Goal: Feedback & Contribution: Leave review/rating

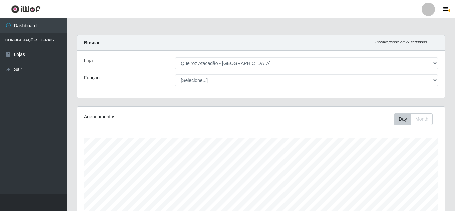
select select "225"
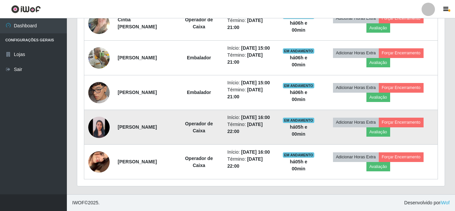
scroll to position [464, 0]
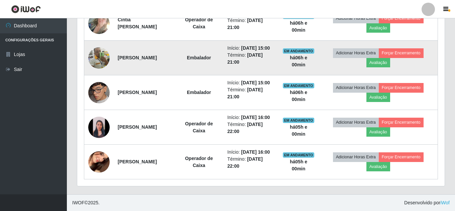
click at [94, 69] on img at bounding box center [98, 57] width 21 height 21
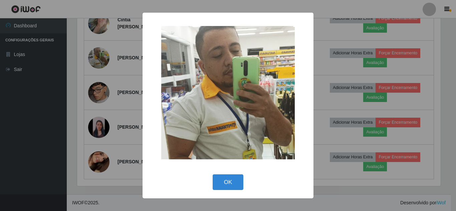
click at [107, 106] on div "× OK Cancel" at bounding box center [228, 105] width 456 height 211
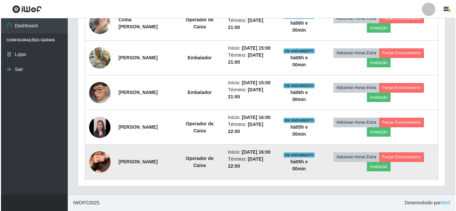
scroll to position [531, 0]
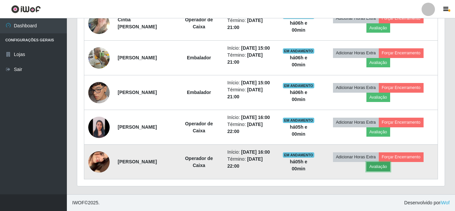
click at [390, 164] on button "Avaliação" at bounding box center [378, 166] width 24 height 9
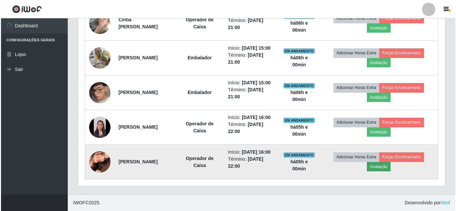
scroll to position [139, 364]
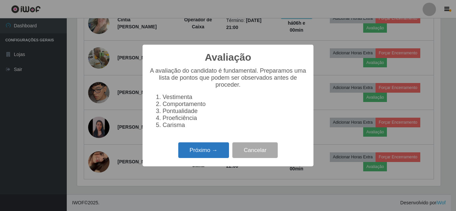
click at [213, 148] on button "Próximo →" at bounding box center [203, 151] width 51 height 16
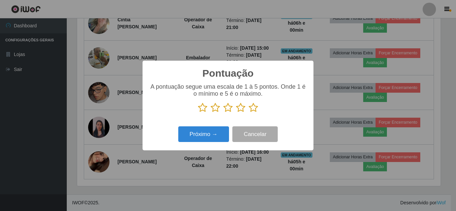
scroll to position [333954, 333729]
click at [202, 105] on icon at bounding box center [202, 108] width 9 height 10
click at [198, 113] on input "radio" at bounding box center [198, 113] width 0 height 0
click at [201, 136] on button "Próximo →" at bounding box center [203, 135] width 51 height 16
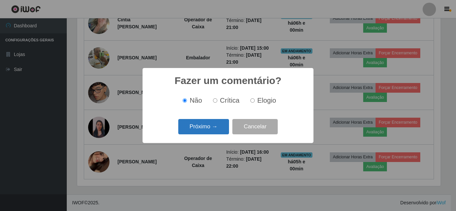
click at [203, 127] on button "Próximo →" at bounding box center [203, 127] width 51 height 16
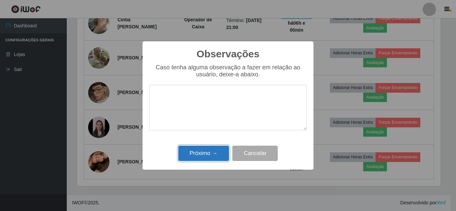
click at [206, 154] on button "Próximo →" at bounding box center [203, 154] width 51 height 16
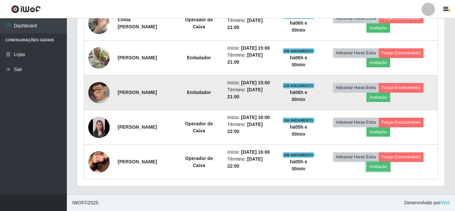
scroll to position [464, 0]
click at [388, 102] on button "Avaliação" at bounding box center [378, 97] width 24 height 9
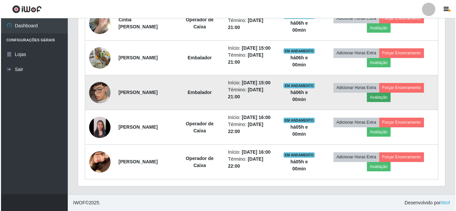
scroll to position [139, 364]
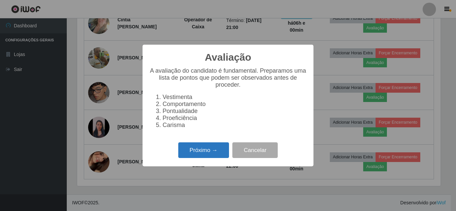
click at [214, 154] on button "Próximo →" at bounding box center [203, 151] width 51 height 16
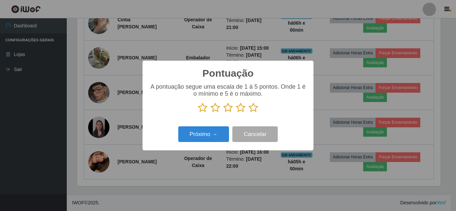
click at [219, 108] on icon at bounding box center [215, 108] width 9 height 10
click at [211, 113] on input "radio" at bounding box center [211, 113] width 0 height 0
drag, startPoint x: 206, startPoint y: 129, endPoint x: 208, endPoint y: 133, distance: 4.5
click at [208, 133] on button "Próximo →" at bounding box center [203, 135] width 51 height 16
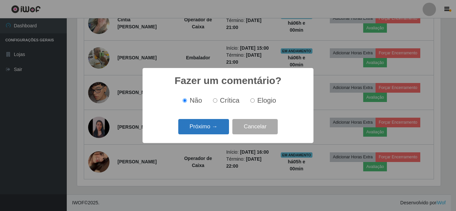
click at [214, 124] on button "Próximo →" at bounding box center [203, 127] width 51 height 16
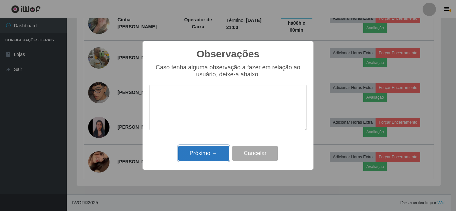
click at [208, 153] on button "Próximo →" at bounding box center [203, 154] width 51 height 16
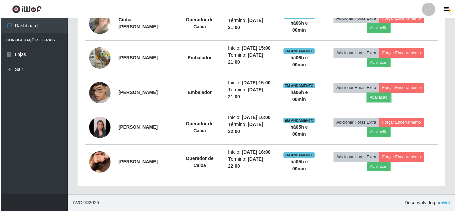
scroll to position [139, 367]
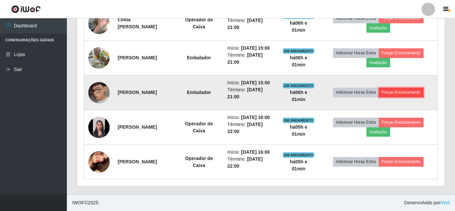
click at [402, 97] on button "Forçar Encerramento" at bounding box center [401, 92] width 45 height 9
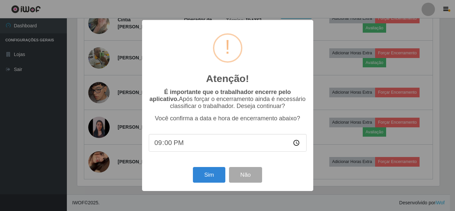
scroll to position [139, 364]
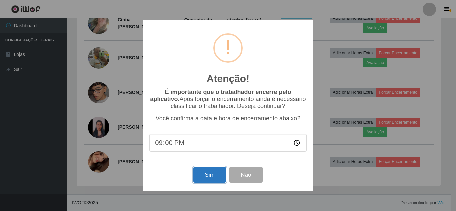
click at [212, 182] on button "Sim" at bounding box center [209, 175] width 32 height 16
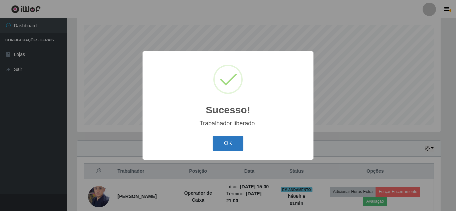
click at [219, 152] on button "OK" at bounding box center [228, 144] width 31 height 16
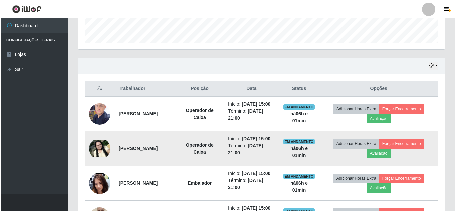
scroll to position [213, 0]
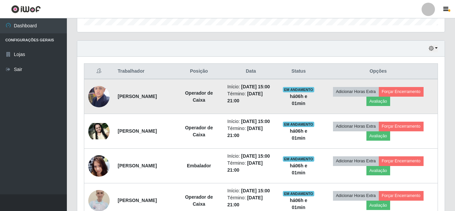
click at [92, 102] on img at bounding box center [98, 97] width 21 height 28
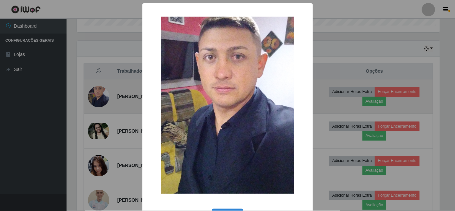
scroll to position [139, 364]
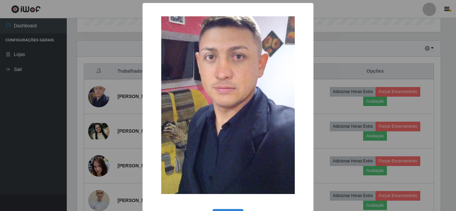
click at [117, 86] on div "× OK Cancel" at bounding box center [228, 105] width 456 height 211
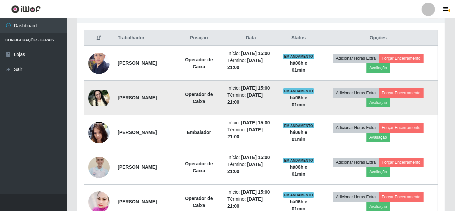
scroll to position [280, 0]
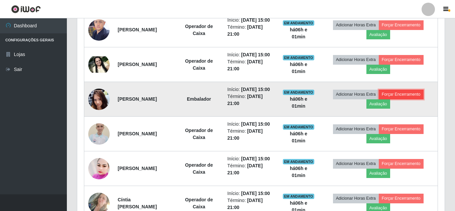
click at [404, 99] on button "Forçar Encerramento" at bounding box center [401, 94] width 45 height 9
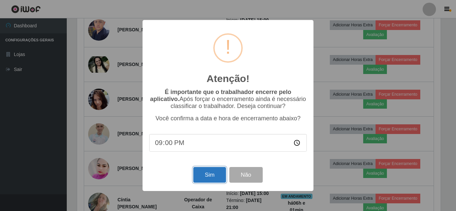
click at [208, 175] on button "Sim" at bounding box center [209, 175] width 32 height 16
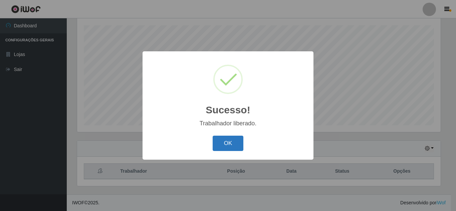
click at [236, 146] on button "OK" at bounding box center [228, 144] width 31 height 16
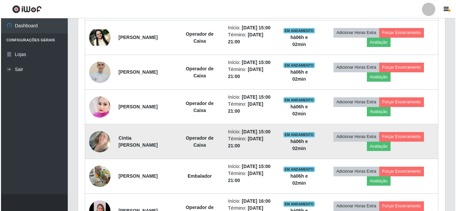
scroll to position [347, 0]
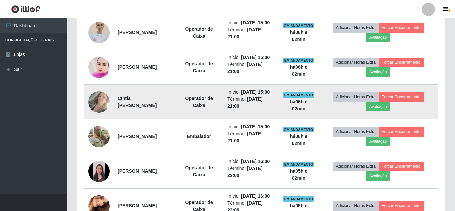
click at [101, 121] on img at bounding box center [98, 102] width 21 height 38
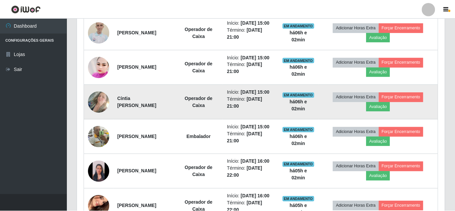
scroll to position [139, 364]
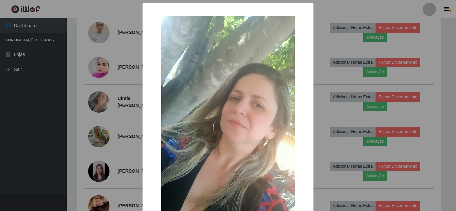
click at [122, 131] on div "× OK Cancel" at bounding box center [228, 105] width 456 height 211
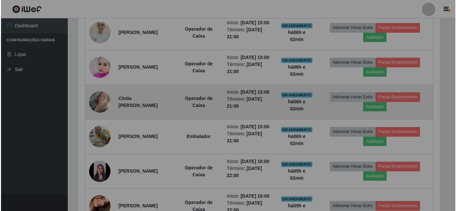
scroll to position [0, 0]
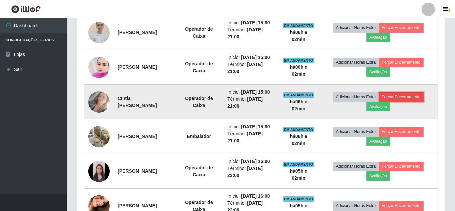
click at [400, 102] on button "Forçar Encerramento" at bounding box center [401, 97] width 45 height 9
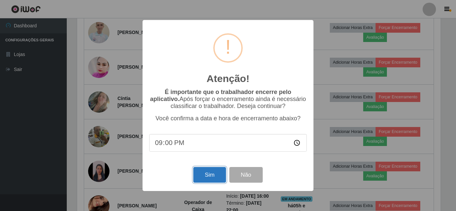
click at [211, 175] on button "Sim" at bounding box center [209, 175] width 32 height 16
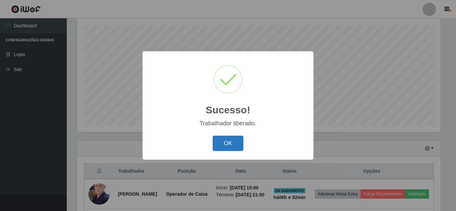
click at [224, 140] on button "OK" at bounding box center [228, 144] width 31 height 16
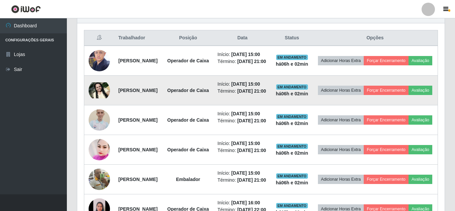
click at [103, 99] on img at bounding box center [99, 91] width 21 height 16
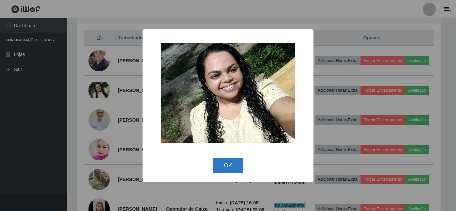
click at [239, 162] on button "OK" at bounding box center [228, 166] width 31 height 16
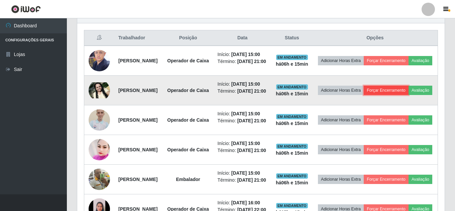
click at [399, 95] on button "Forçar Encerramento" at bounding box center [385, 90] width 45 height 9
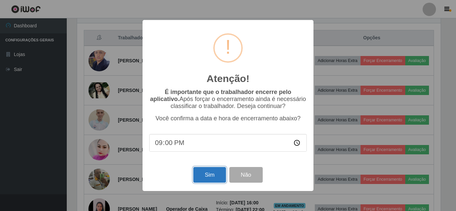
click at [214, 178] on button "Sim" at bounding box center [209, 175] width 32 height 16
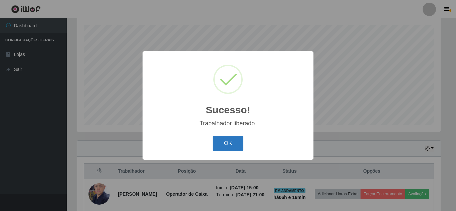
click at [223, 148] on button "OK" at bounding box center [228, 144] width 31 height 16
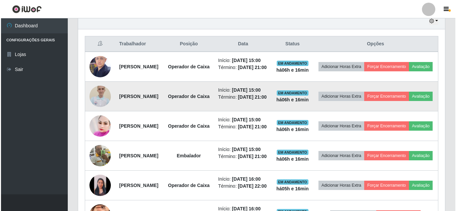
scroll to position [247, 0]
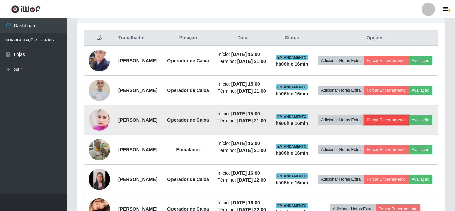
click at [408, 125] on button "Forçar Encerramento" at bounding box center [385, 120] width 45 height 9
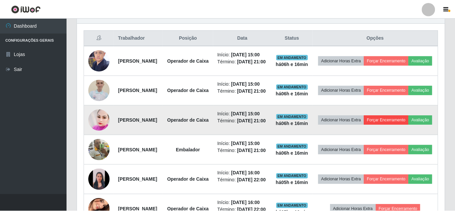
scroll to position [139, 364]
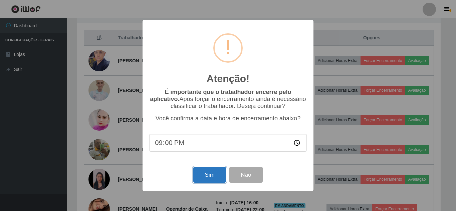
click at [212, 176] on button "Sim" at bounding box center [209, 175] width 32 height 16
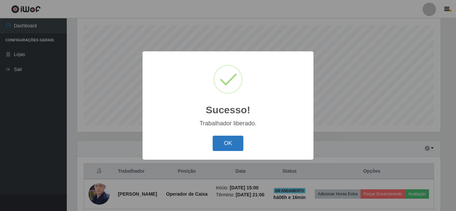
click at [233, 142] on button "OK" at bounding box center [228, 144] width 31 height 16
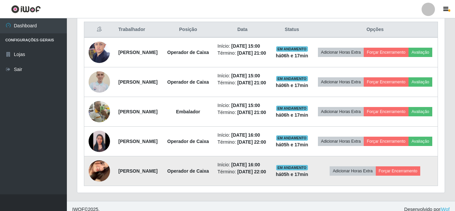
scroll to position [322, 0]
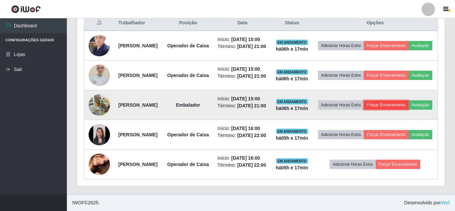
click at [397, 101] on button "Forçar Encerramento" at bounding box center [385, 105] width 45 height 9
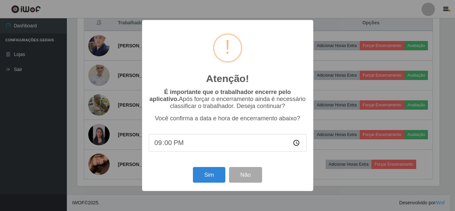
scroll to position [139, 364]
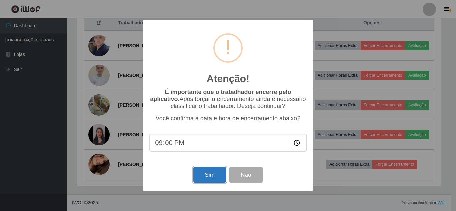
click at [220, 177] on button "Sim" at bounding box center [209, 175] width 32 height 16
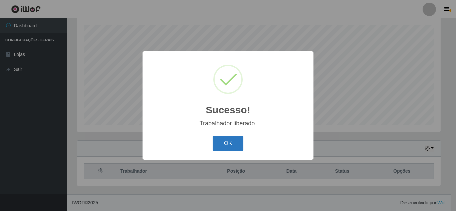
click at [218, 147] on button "OK" at bounding box center [228, 144] width 31 height 16
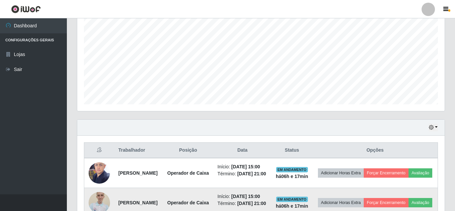
scroll to position [247, 0]
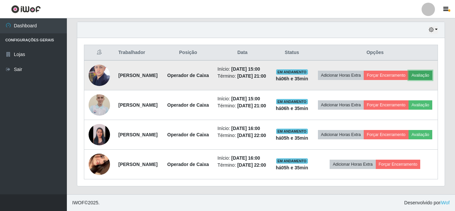
click at [408, 73] on button "Avaliação" at bounding box center [420, 75] width 24 height 9
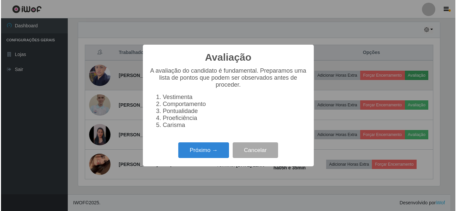
scroll to position [139, 364]
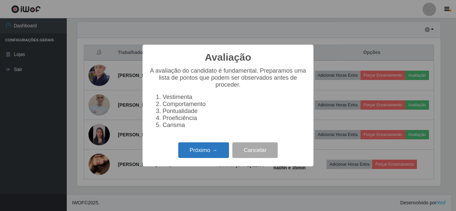
click at [211, 152] on button "Próximo →" at bounding box center [203, 151] width 51 height 16
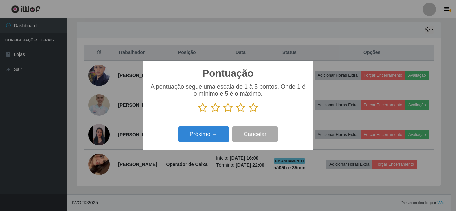
scroll to position [333954, 333729]
click at [256, 110] on icon at bounding box center [253, 108] width 9 height 10
click at [249, 113] on input "radio" at bounding box center [249, 113] width 0 height 0
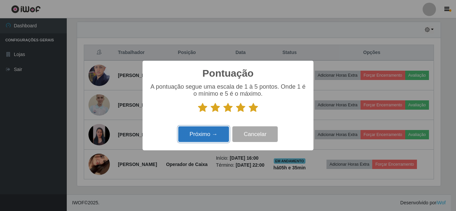
click at [222, 135] on button "Próximo →" at bounding box center [203, 135] width 51 height 16
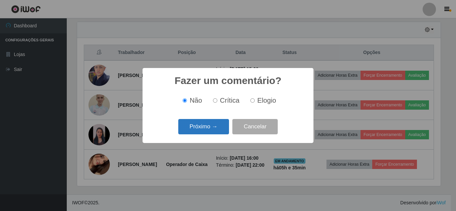
click at [212, 130] on button "Próximo →" at bounding box center [203, 127] width 51 height 16
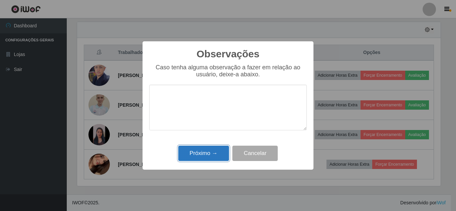
click at [222, 154] on button "Próximo →" at bounding box center [203, 154] width 51 height 16
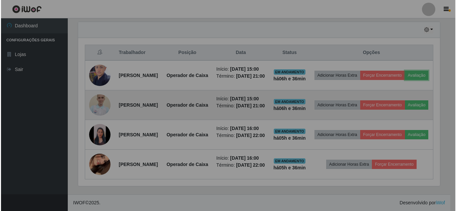
scroll to position [139, 367]
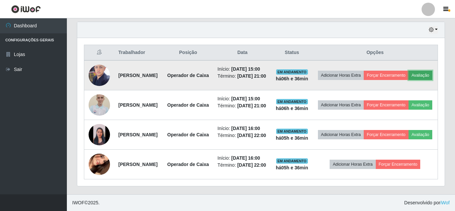
click at [408, 72] on button "Avaliação" at bounding box center [420, 75] width 24 height 9
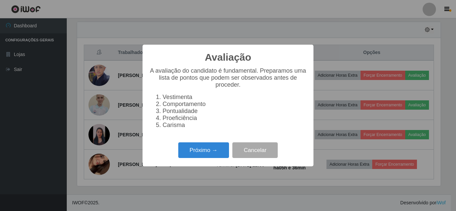
drag, startPoint x: 329, startPoint y: 48, endPoint x: 323, endPoint y: 58, distance: 12.4
click at [329, 49] on div "Avaliação × A avaliação do candidato é fundamental. Preparamos uma lista de pon…" at bounding box center [228, 105] width 456 height 211
click at [241, 155] on button "Cancelar" at bounding box center [255, 151] width 45 height 16
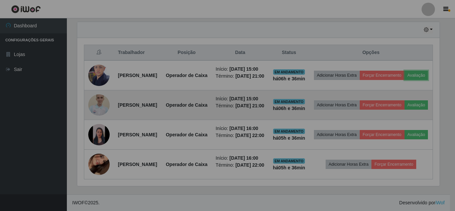
scroll to position [139, 367]
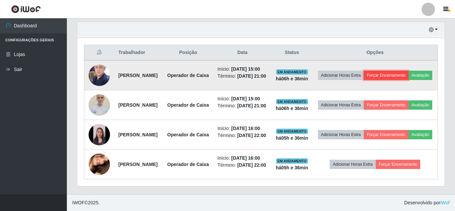
click at [408, 71] on button "Forçar Encerramento" at bounding box center [385, 75] width 45 height 9
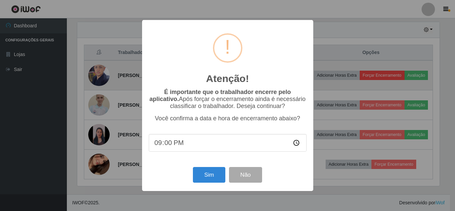
scroll to position [139, 364]
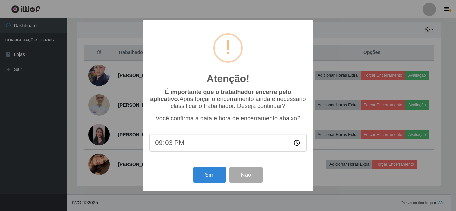
type input "21:37"
type input "21:36"
click at [207, 178] on button "Sim" at bounding box center [209, 175] width 32 height 16
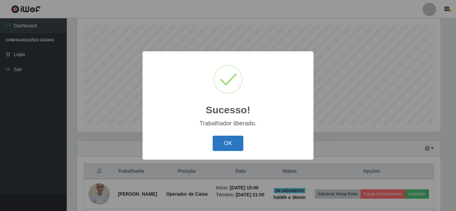
click at [224, 145] on button "OK" at bounding box center [228, 144] width 31 height 16
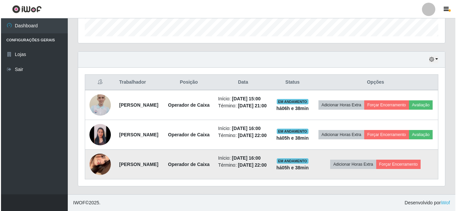
scroll to position [239, 0]
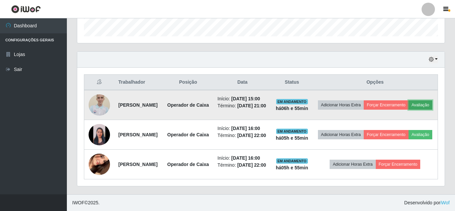
click at [408, 101] on button "Avaliação" at bounding box center [420, 105] width 24 height 9
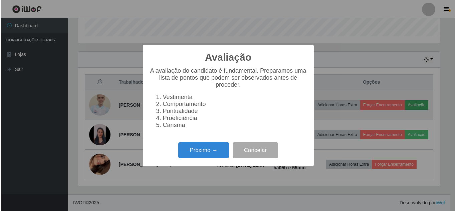
scroll to position [139, 364]
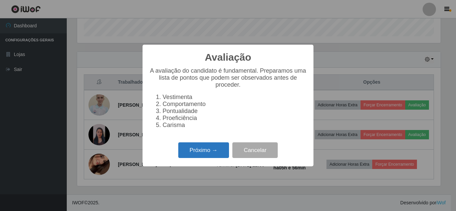
click at [214, 156] on button "Próximo →" at bounding box center [203, 151] width 51 height 16
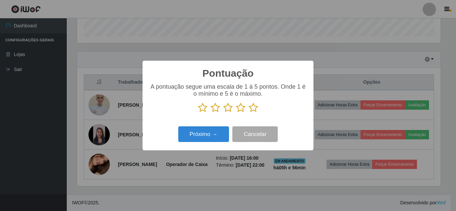
scroll to position [333954, 333729]
click at [251, 109] on icon at bounding box center [253, 108] width 9 height 10
click at [249, 113] on input "radio" at bounding box center [249, 113] width 0 height 0
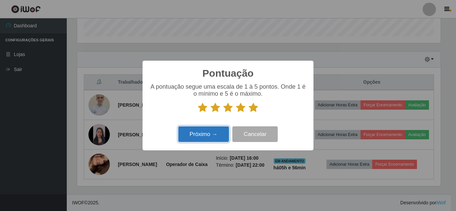
click at [216, 131] on button "Próximo →" at bounding box center [203, 135] width 51 height 16
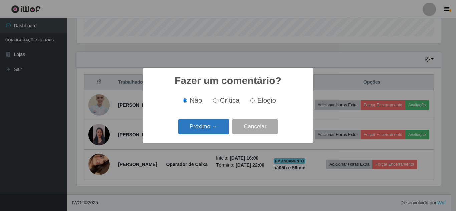
click at [225, 129] on button "Próximo →" at bounding box center [203, 127] width 51 height 16
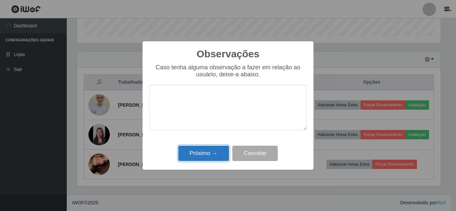
click at [209, 154] on button "Próximo →" at bounding box center [203, 154] width 51 height 16
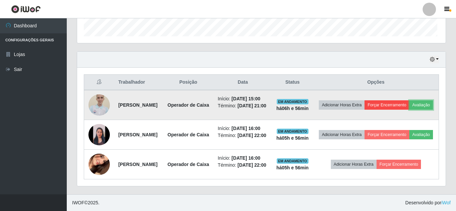
scroll to position [139, 367]
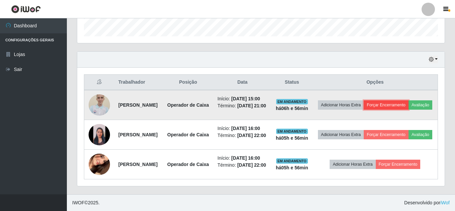
click at [408, 101] on button "Forçar Encerramento" at bounding box center [385, 105] width 45 height 9
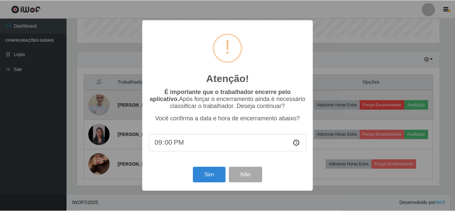
scroll to position [139, 364]
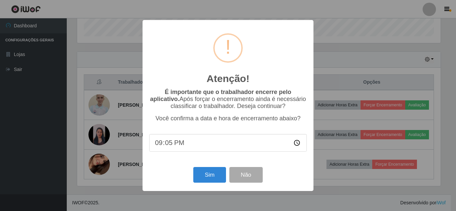
type input "21:56"
click at [220, 174] on button "Sim" at bounding box center [209, 175] width 32 height 16
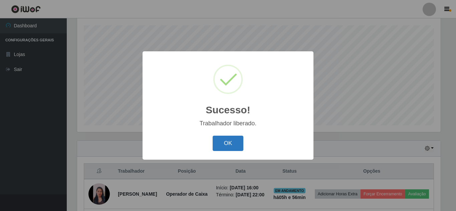
click at [235, 144] on button "OK" at bounding box center [228, 144] width 31 height 16
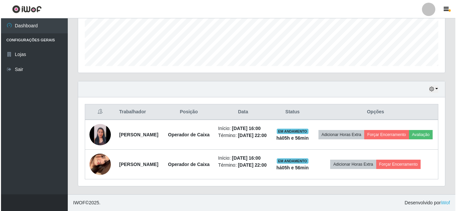
scroll to position [197, 0]
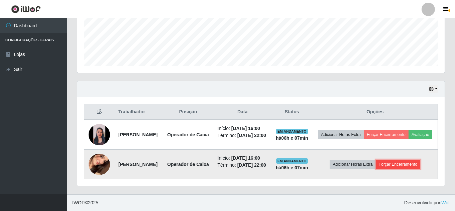
click at [394, 160] on button "Forçar Encerramento" at bounding box center [398, 164] width 45 height 9
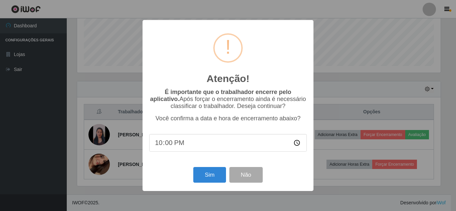
type input "22:07"
click at [208, 183] on button "Sim" at bounding box center [209, 175] width 32 height 16
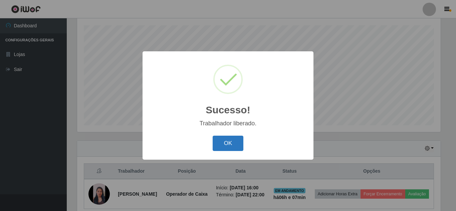
click at [226, 144] on button "OK" at bounding box center [228, 144] width 31 height 16
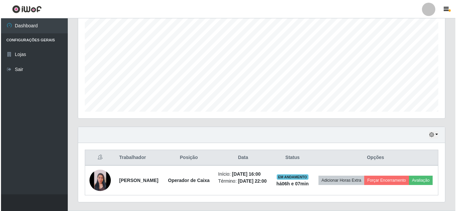
scroll to position [155, 0]
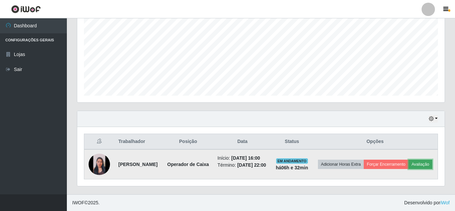
click at [408, 163] on button "Avaliação" at bounding box center [420, 164] width 24 height 9
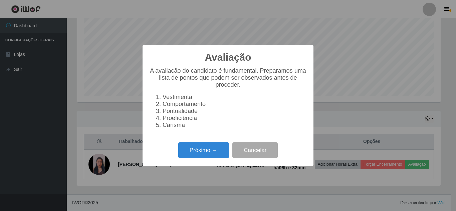
scroll to position [139, 364]
click at [213, 155] on button "Próximo →" at bounding box center [203, 151] width 51 height 16
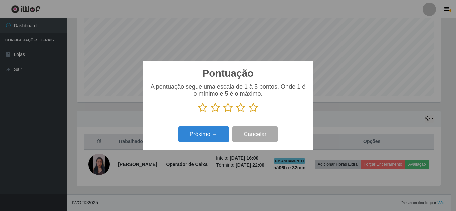
click at [254, 111] on icon at bounding box center [253, 108] width 9 height 10
click at [249, 113] on input "radio" at bounding box center [249, 113] width 0 height 0
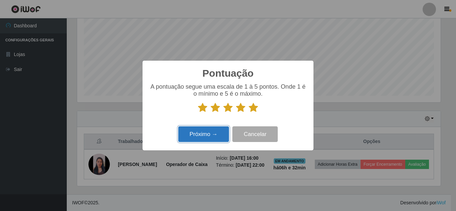
click at [207, 136] on button "Próximo →" at bounding box center [203, 135] width 51 height 16
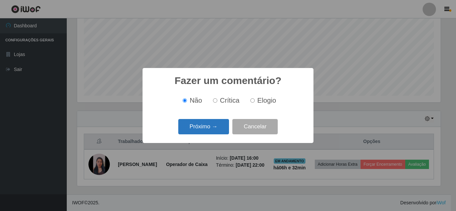
click at [208, 121] on button "Próximo →" at bounding box center [203, 127] width 51 height 16
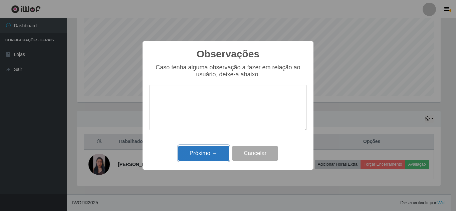
click at [209, 160] on button "Próximo →" at bounding box center [203, 154] width 51 height 16
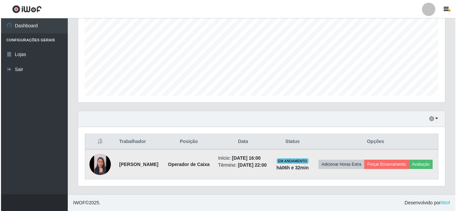
scroll to position [139, 367]
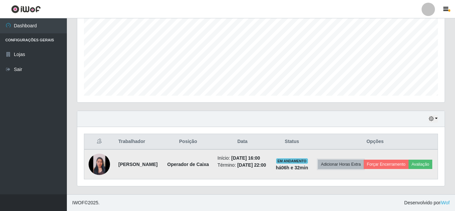
click at [363, 160] on button "Adicionar Horas Extra" at bounding box center [341, 164] width 46 height 9
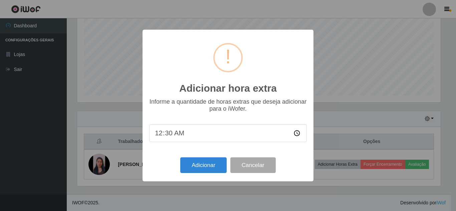
click at [181, 132] on input "00:30" at bounding box center [228, 134] width 158 height 18
click at [175, 135] on input "00:30" at bounding box center [228, 134] width 158 height 18
click at [164, 135] on input "00:30" at bounding box center [228, 134] width 158 height 18
type input "00:32"
click at [198, 163] on button "Adicionar" at bounding box center [203, 166] width 46 height 16
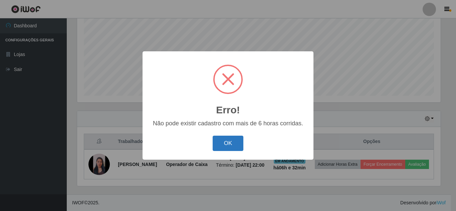
click at [232, 149] on button "OK" at bounding box center [228, 144] width 31 height 16
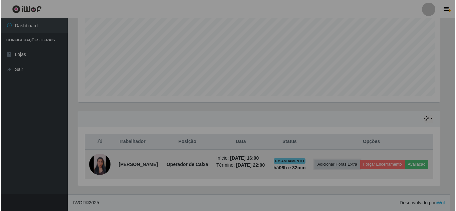
scroll to position [139, 367]
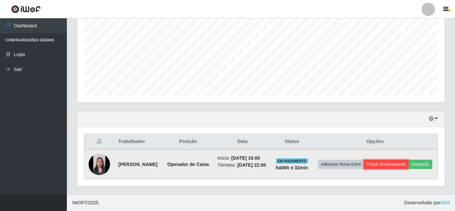
click at [408, 160] on button "Forçar Encerramento" at bounding box center [385, 164] width 45 height 9
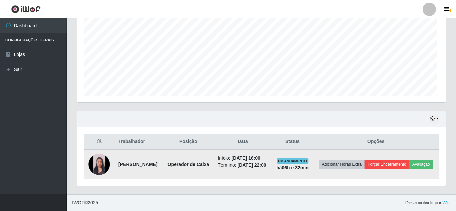
scroll to position [139, 364]
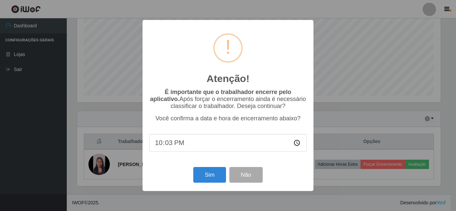
type input "22:32"
click at [217, 179] on button "Sim" at bounding box center [209, 175] width 32 height 16
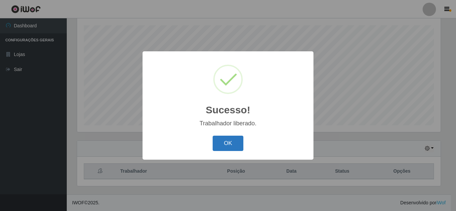
click at [237, 147] on button "OK" at bounding box center [228, 144] width 31 height 16
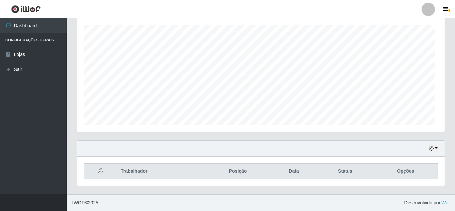
scroll to position [139, 367]
